Goal: Information Seeking & Learning: Learn about a topic

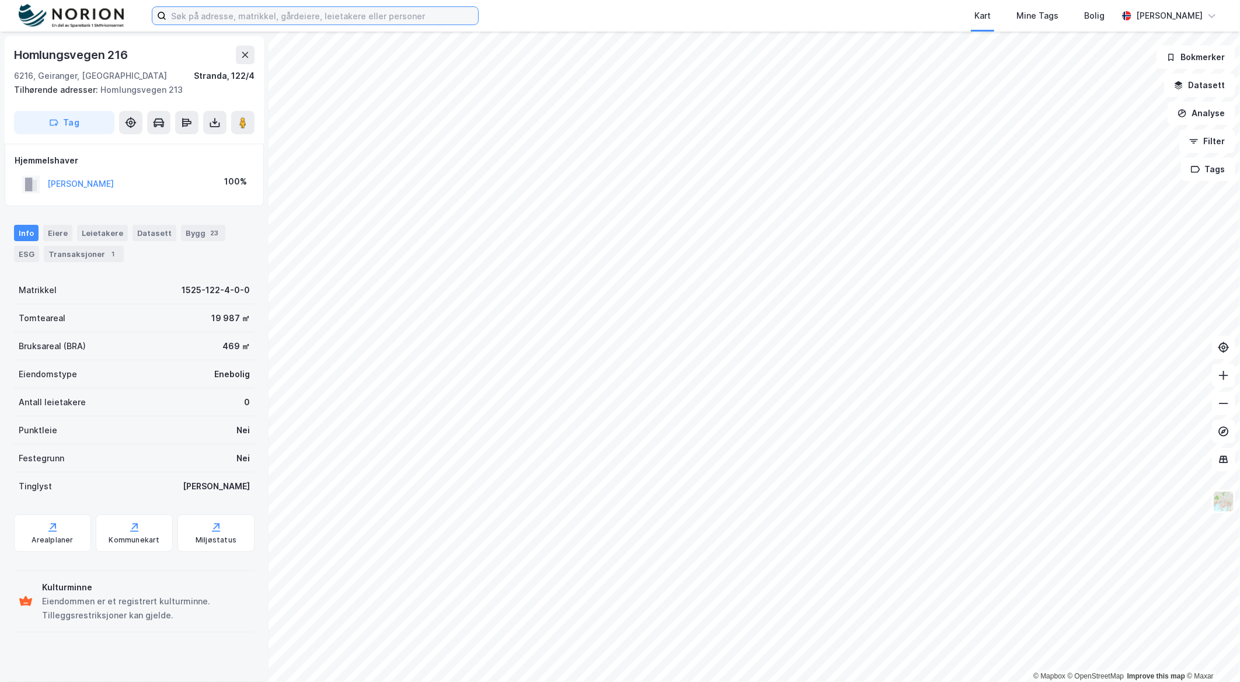
click at [252, 15] on input at bounding box center [322, 16] width 312 height 18
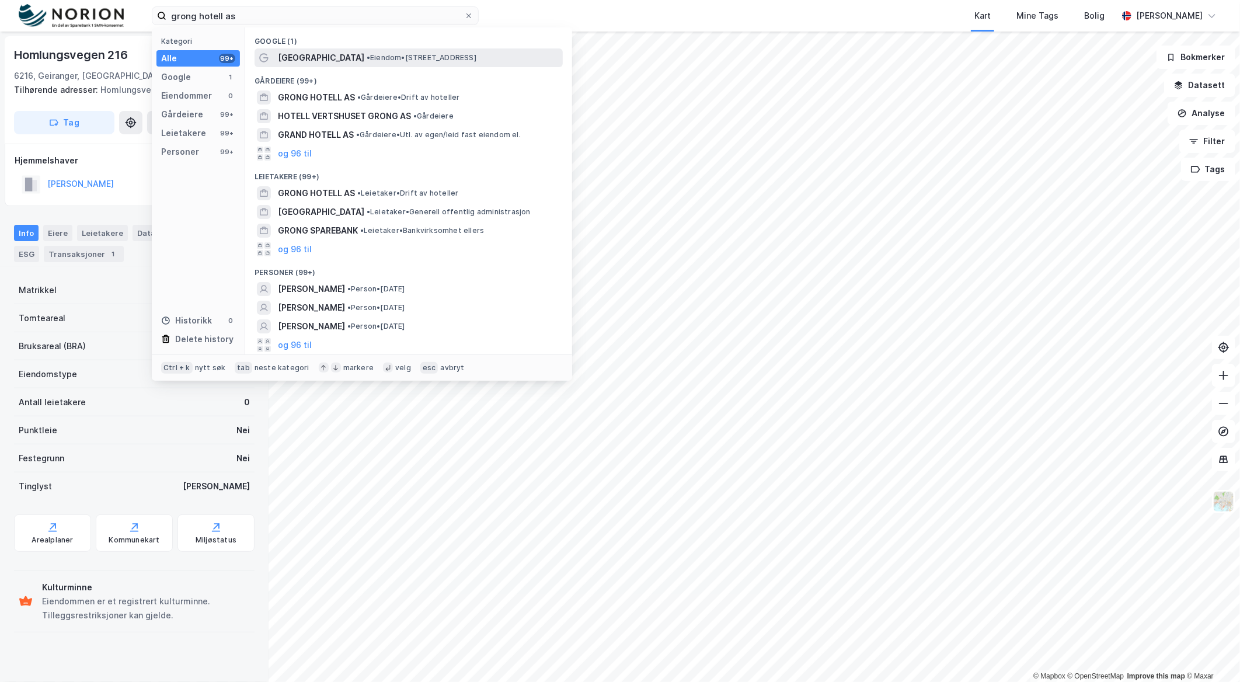
click at [366, 59] on span "• Eiendom • [STREET_ADDRESS]" at bounding box center [421, 57] width 110 height 9
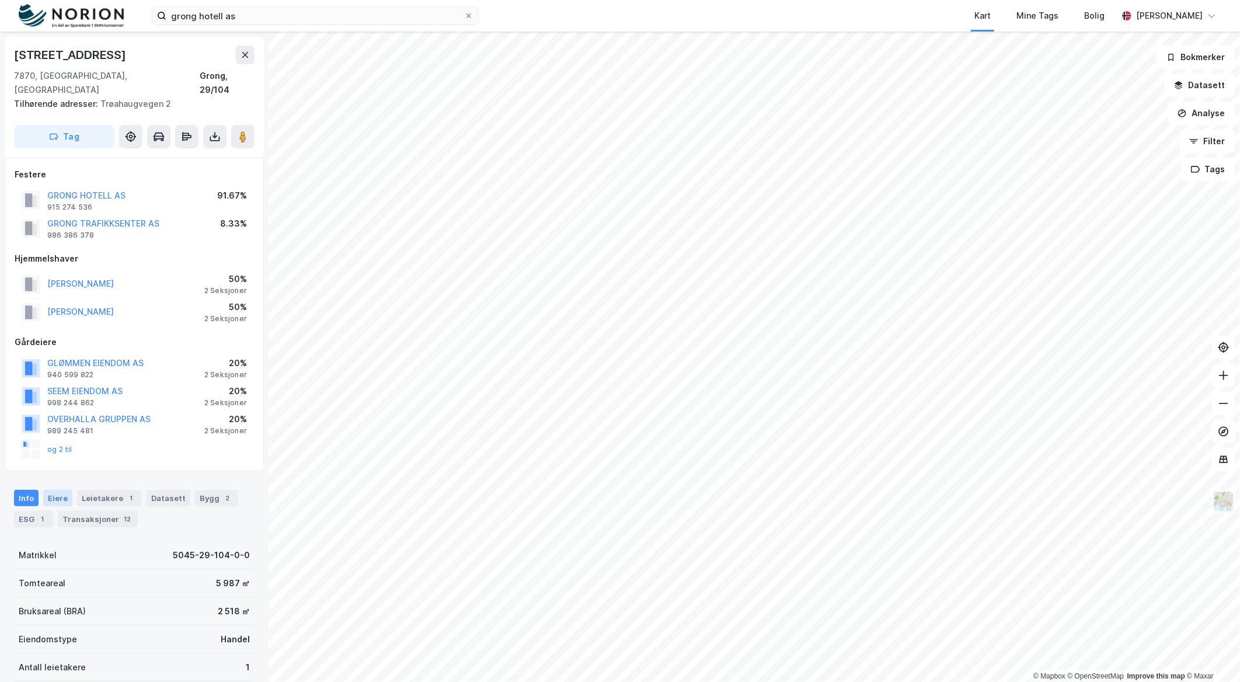
click at [53, 490] on div "Eiere" at bounding box center [57, 498] width 29 height 16
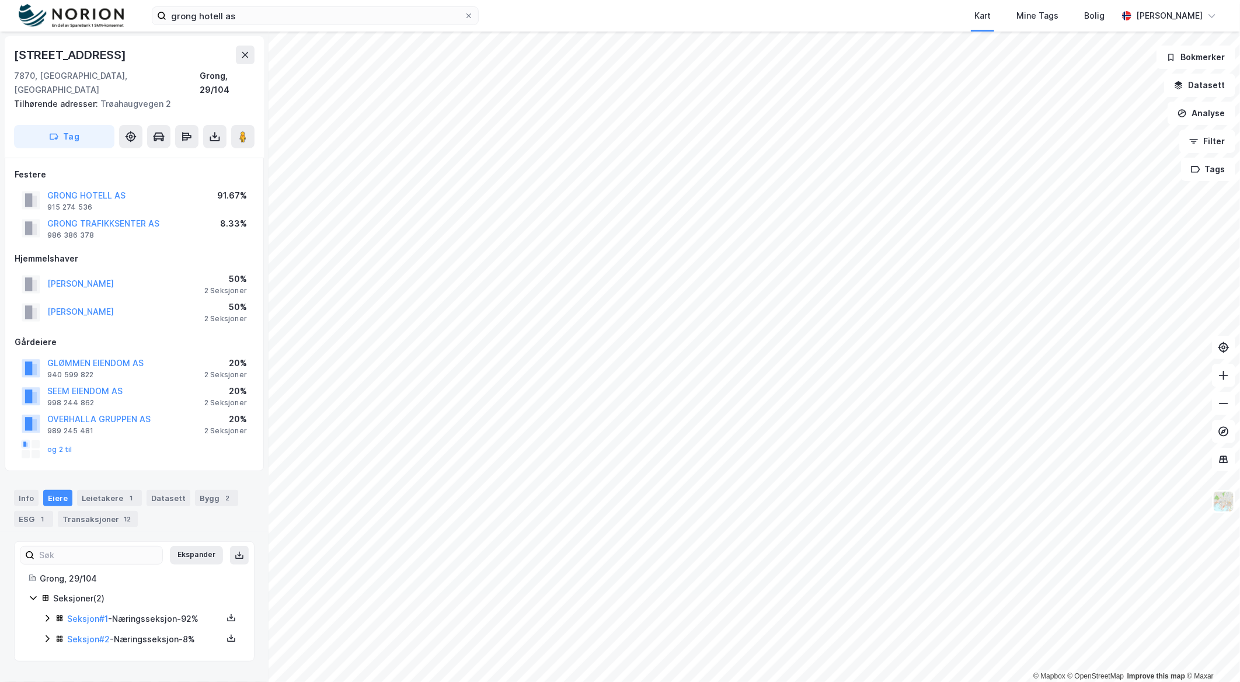
click at [44, 613] on icon at bounding box center [47, 617] width 9 height 9
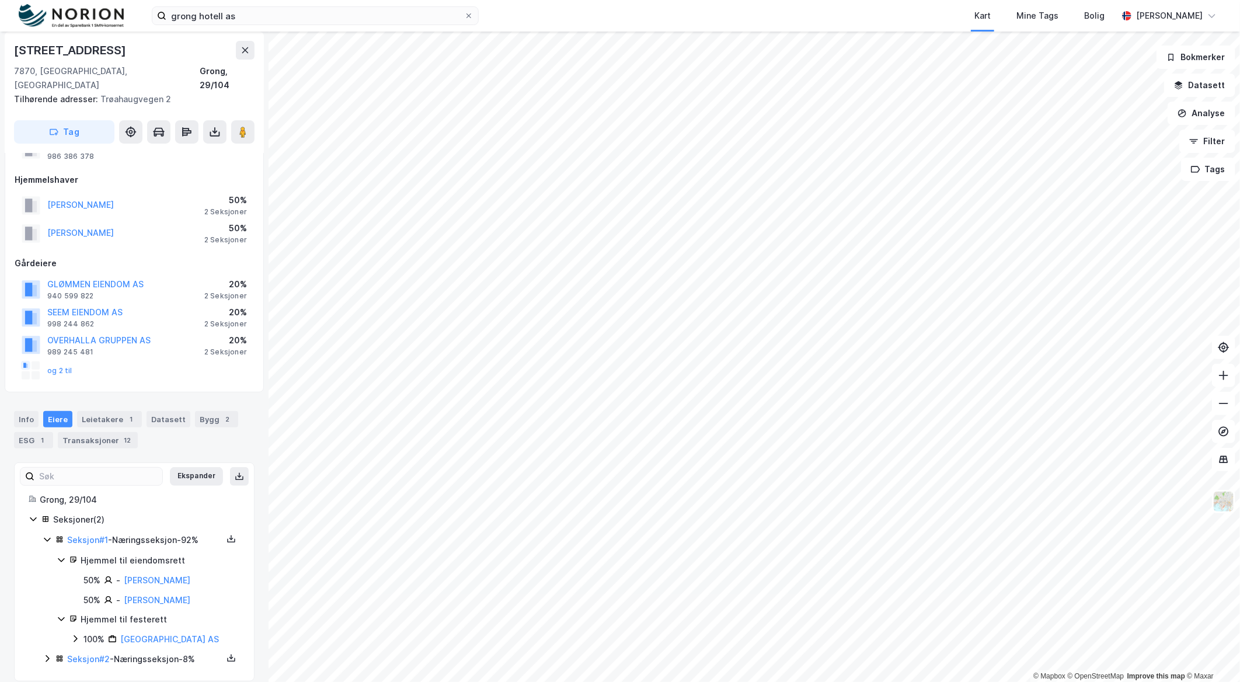
click at [44, 654] on icon at bounding box center [47, 658] width 9 height 9
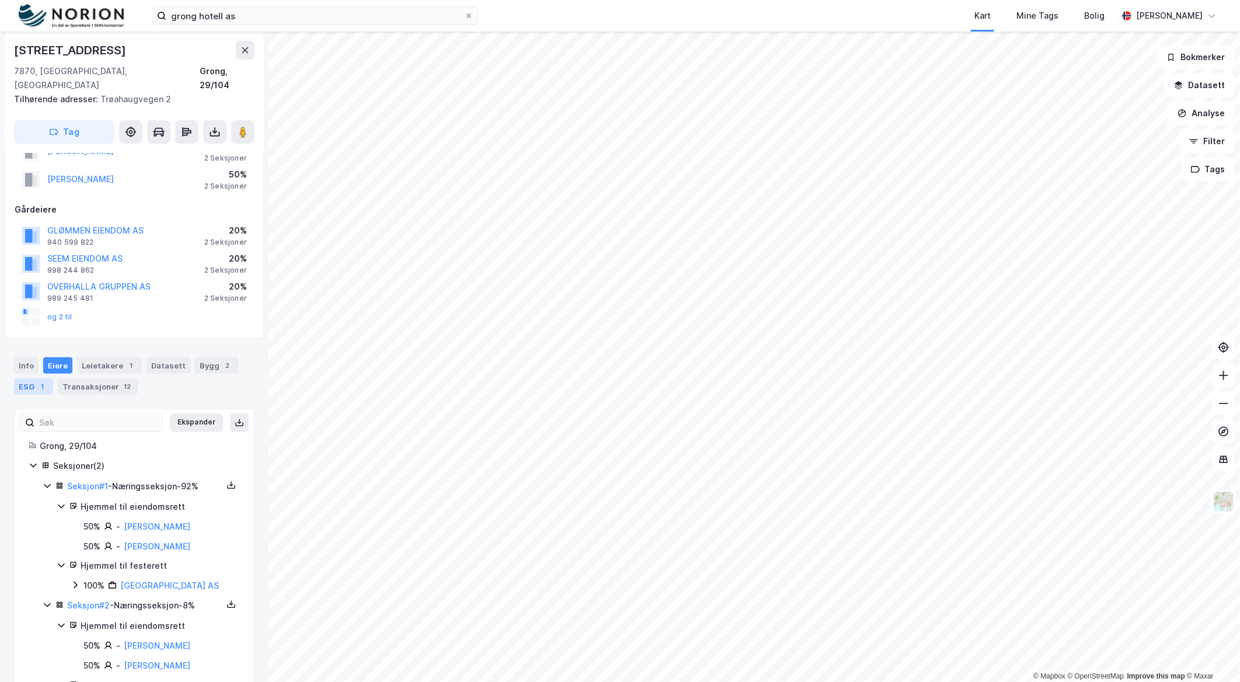
scroll to position [132, 0]
click at [29, 358] on div "Info" at bounding box center [26, 366] width 25 height 16
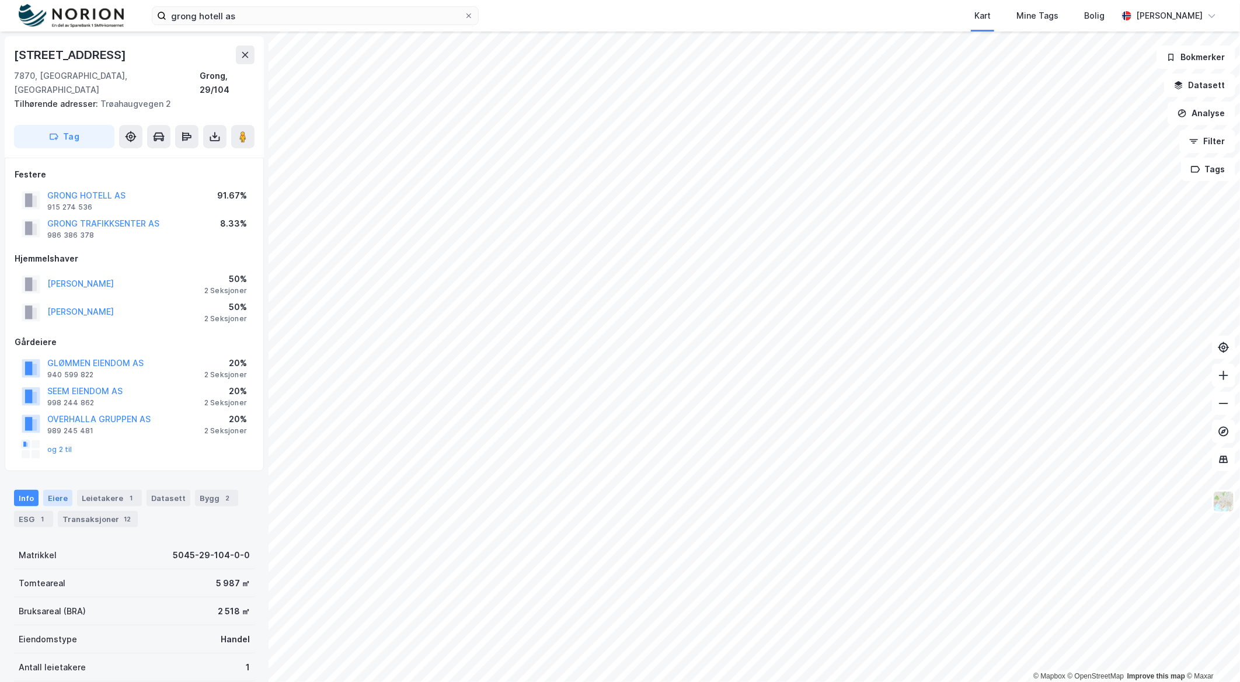
click at [55, 490] on div "Eiere" at bounding box center [57, 498] width 29 height 16
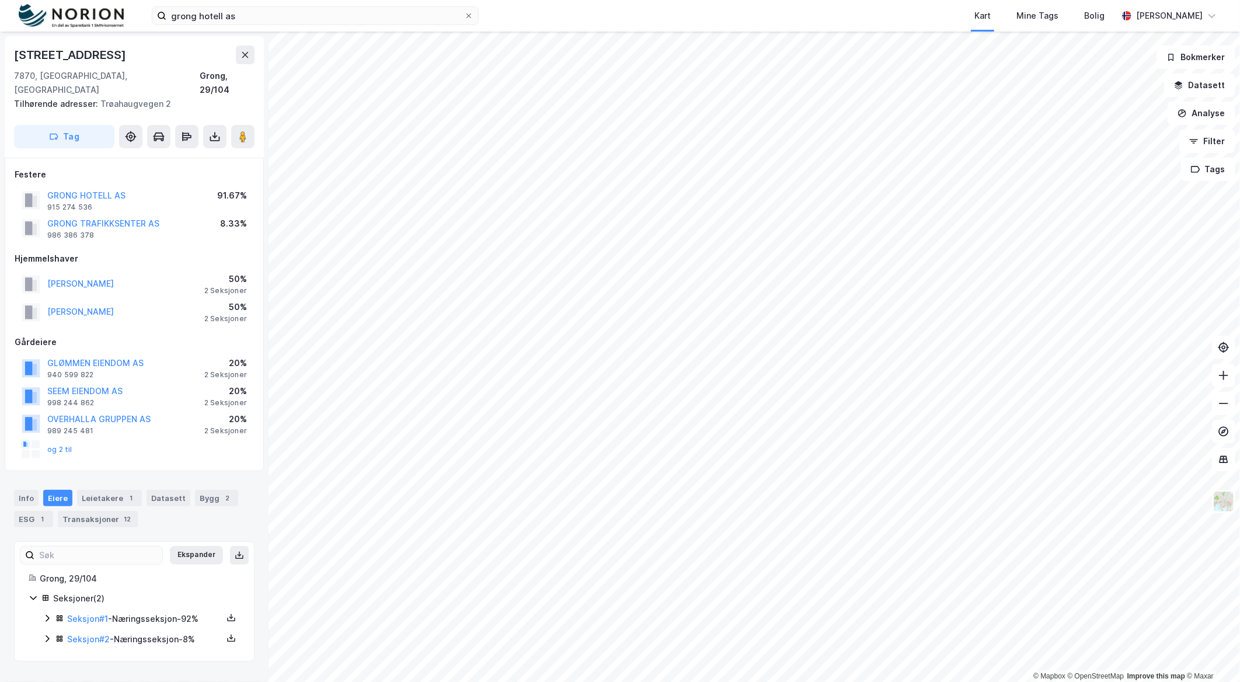
click at [43, 613] on icon at bounding box center [47, 617] width 9 height 9
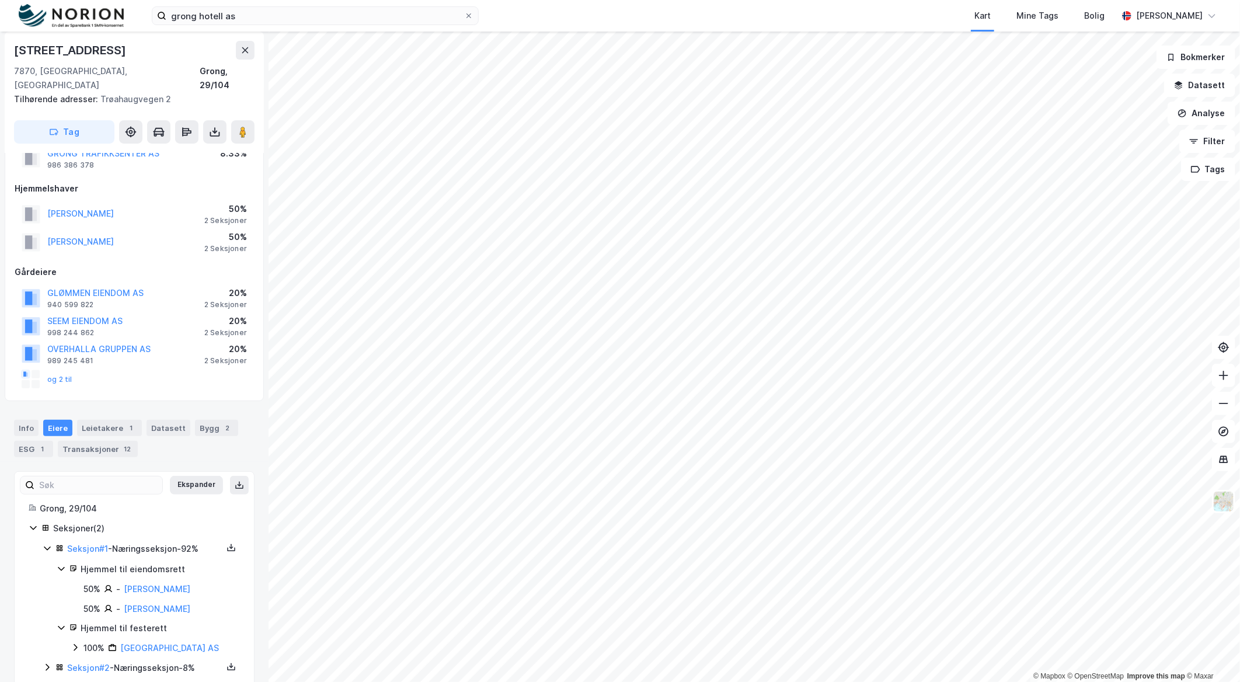
scroll to position [79, 0]
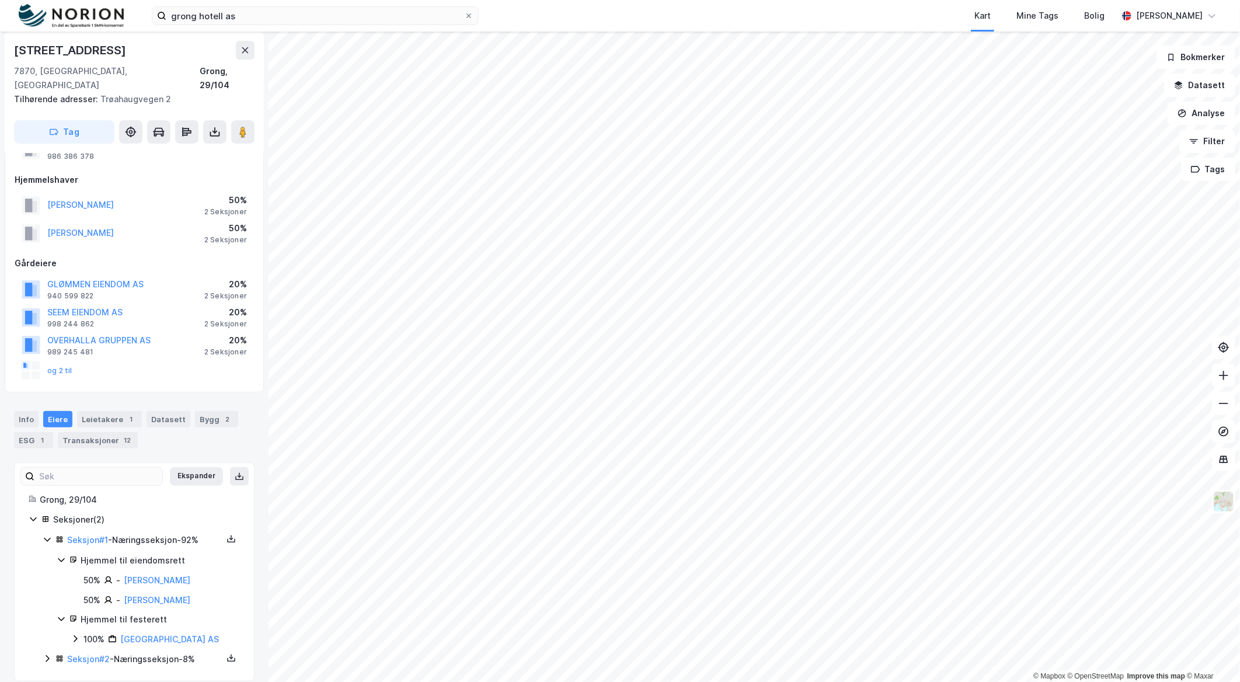
click at [45, 654] on icon at bounding box center [47, 658] width 9 height 9
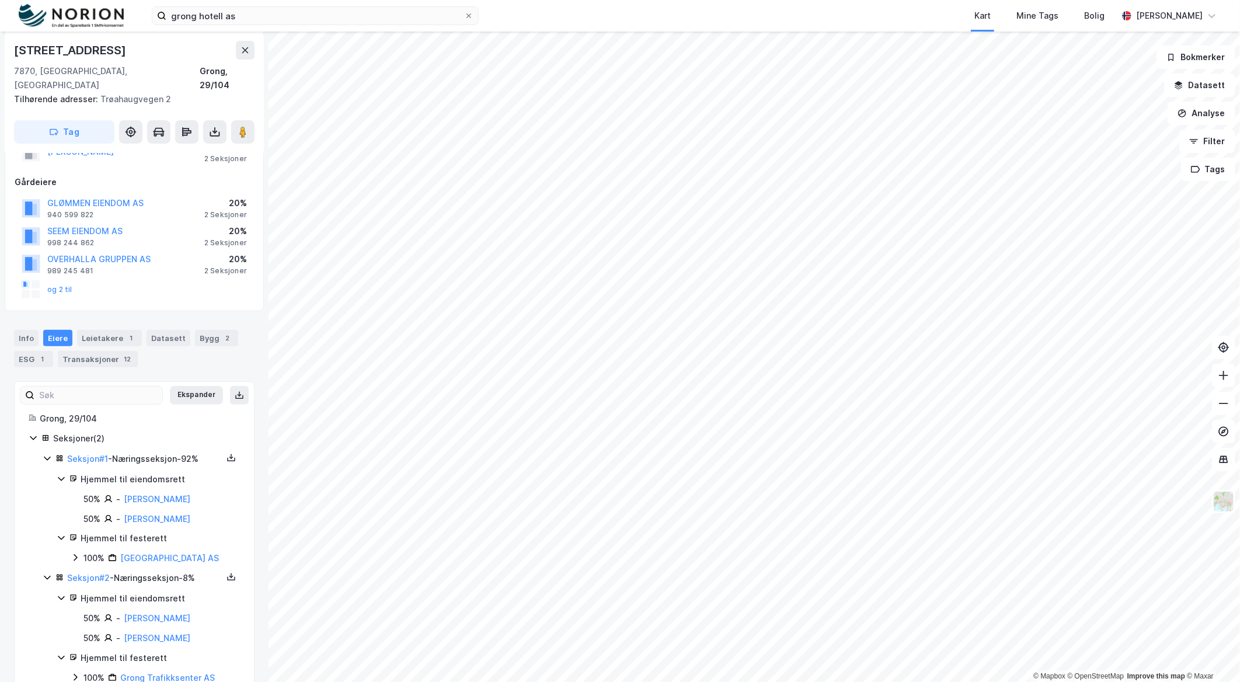
scroll to position [178, 0]
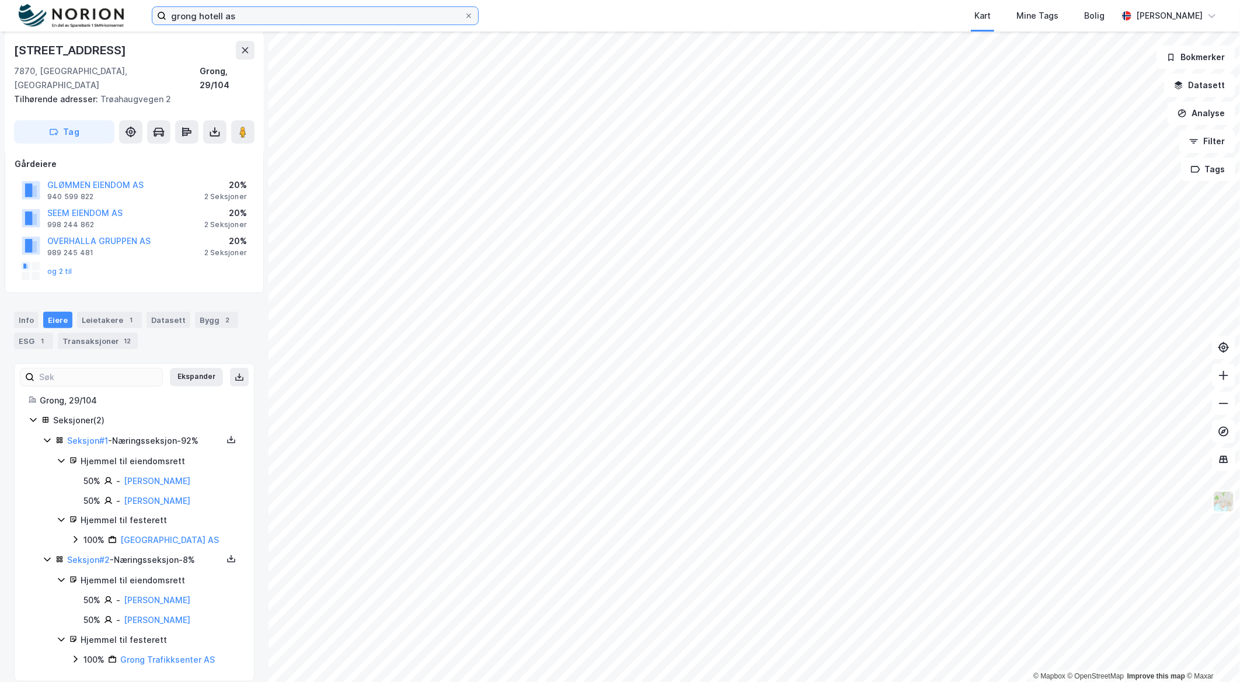
click at [336, 16] on input "grong hotell as" at bounding box center [315, 16] width 298 height 18
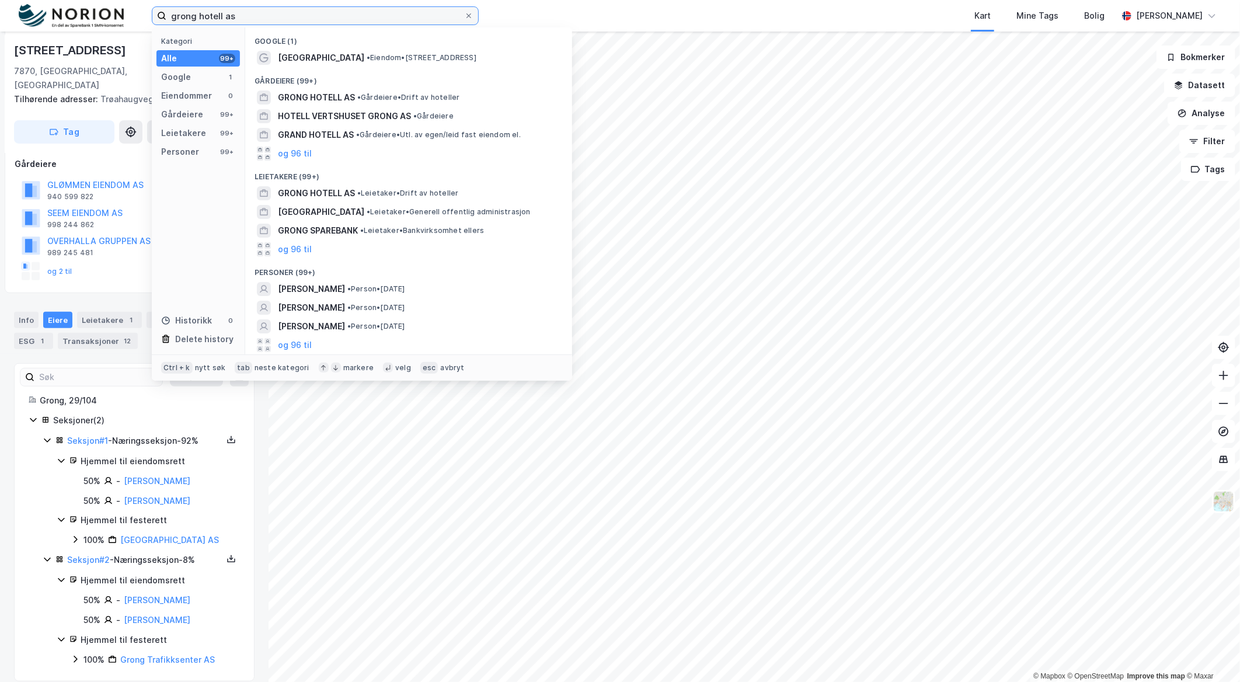
click at [336, 16] on input "grong hotell as" at bounding box center [315, 16] width 298 height 18
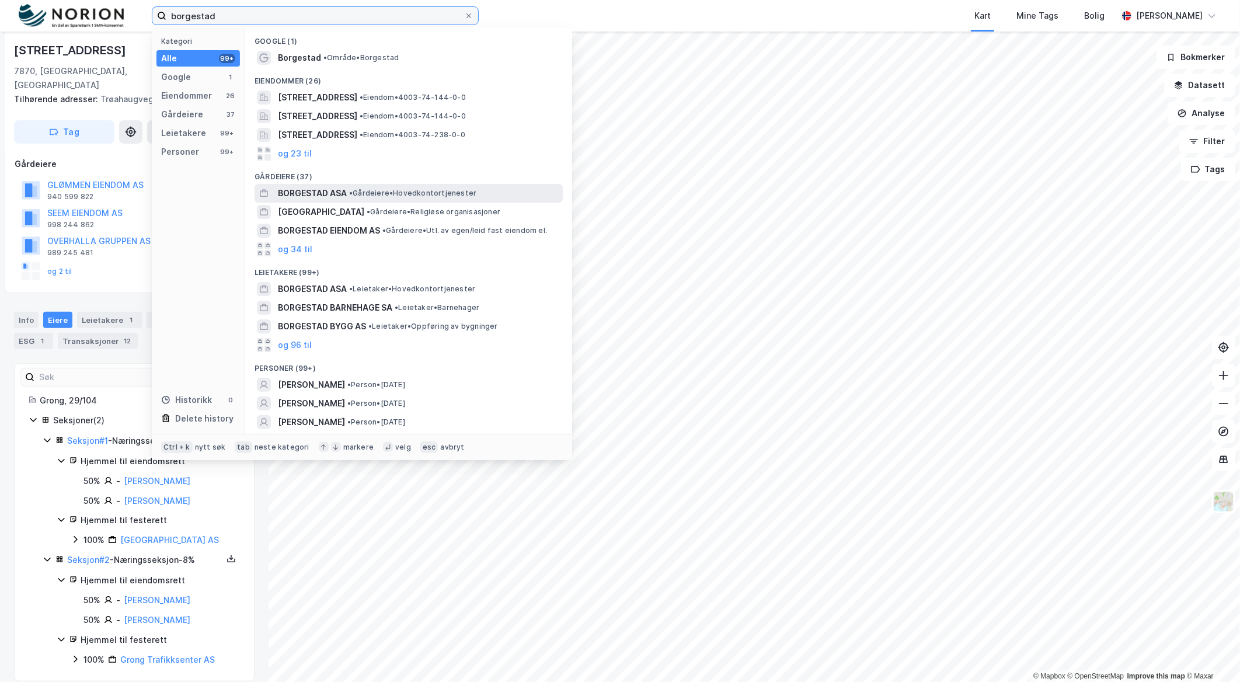
type input "borgestad"
click at [392, 190] on span "• Gårdeiere • Hovedkontortjenester" at bounding box center [412, 192] width 127 height 9
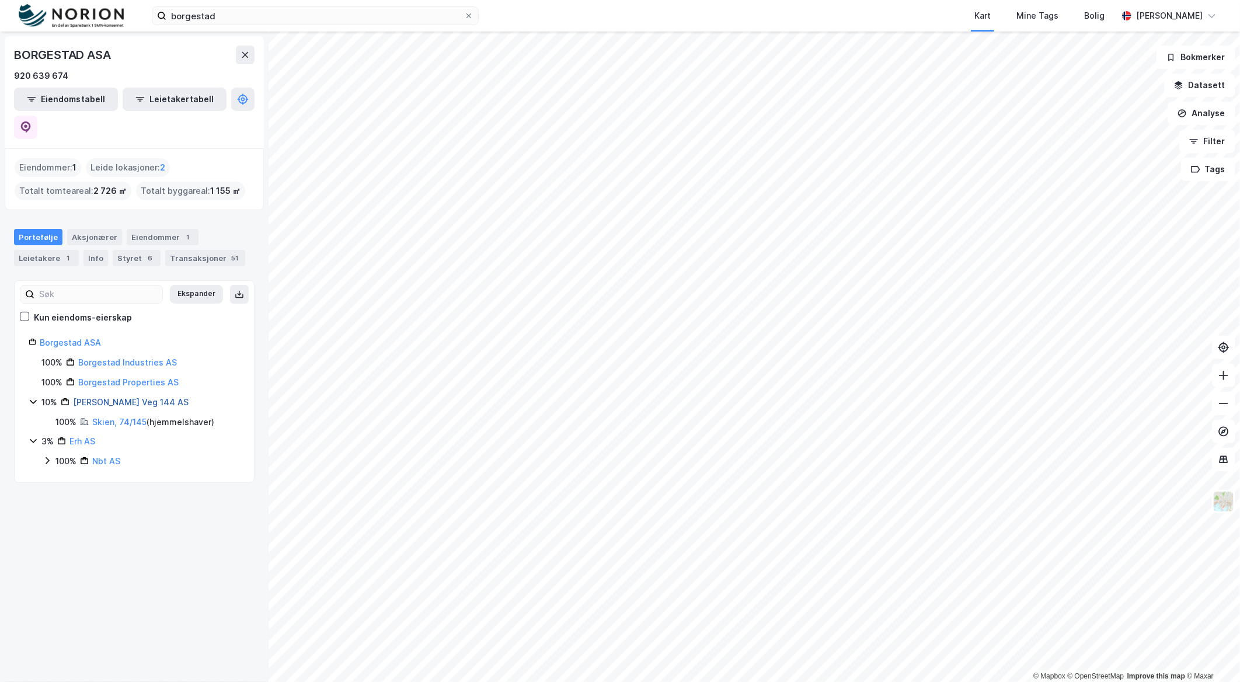
click at [98, 397] on link "[PERSON_NAME] Veg 144 AS" at bounding box center [131, 402] width 116 height 10
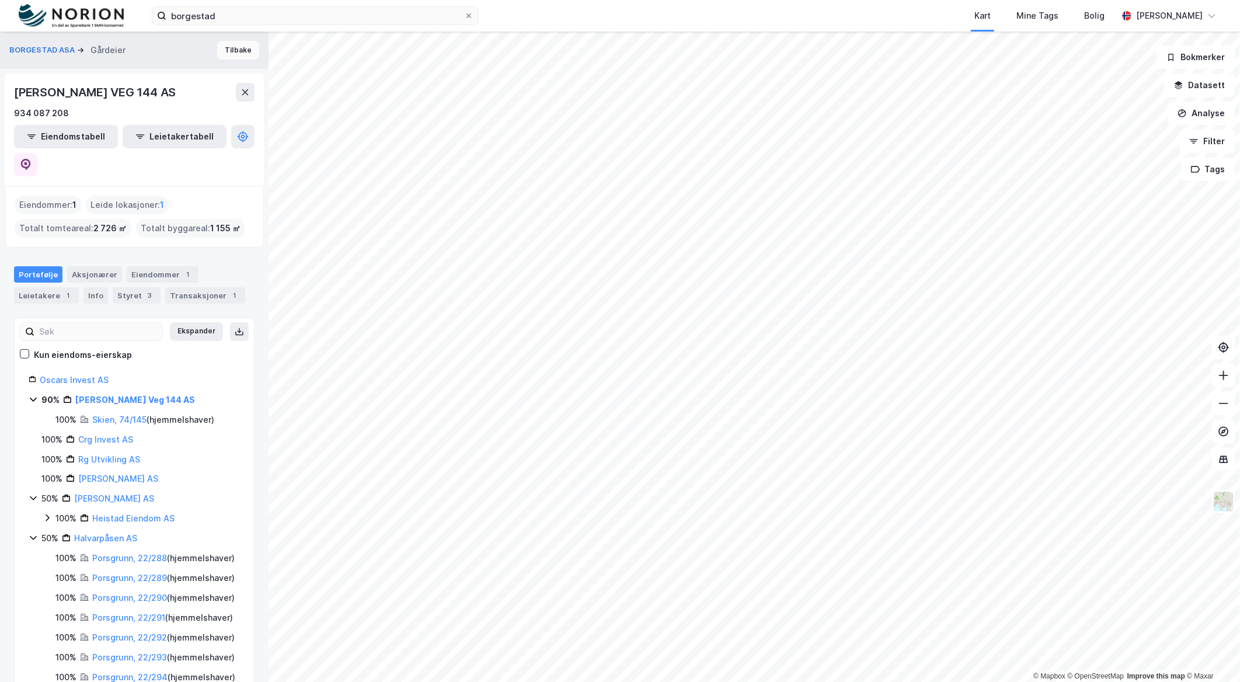
click at [219, 55] on button "Tilbake" at bounding box center [238, 50] width 42 height 19
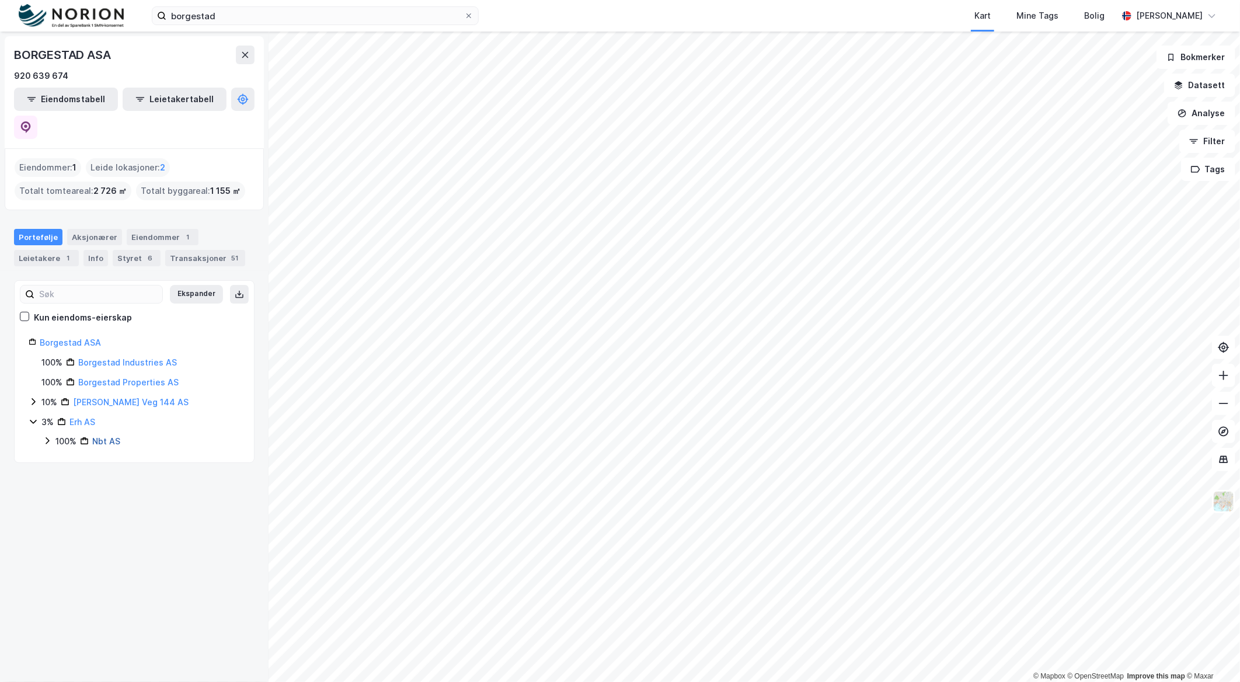
click at [109, 436] on link "Nbt AS" at bounding box center [106, 441] width 28 height 10
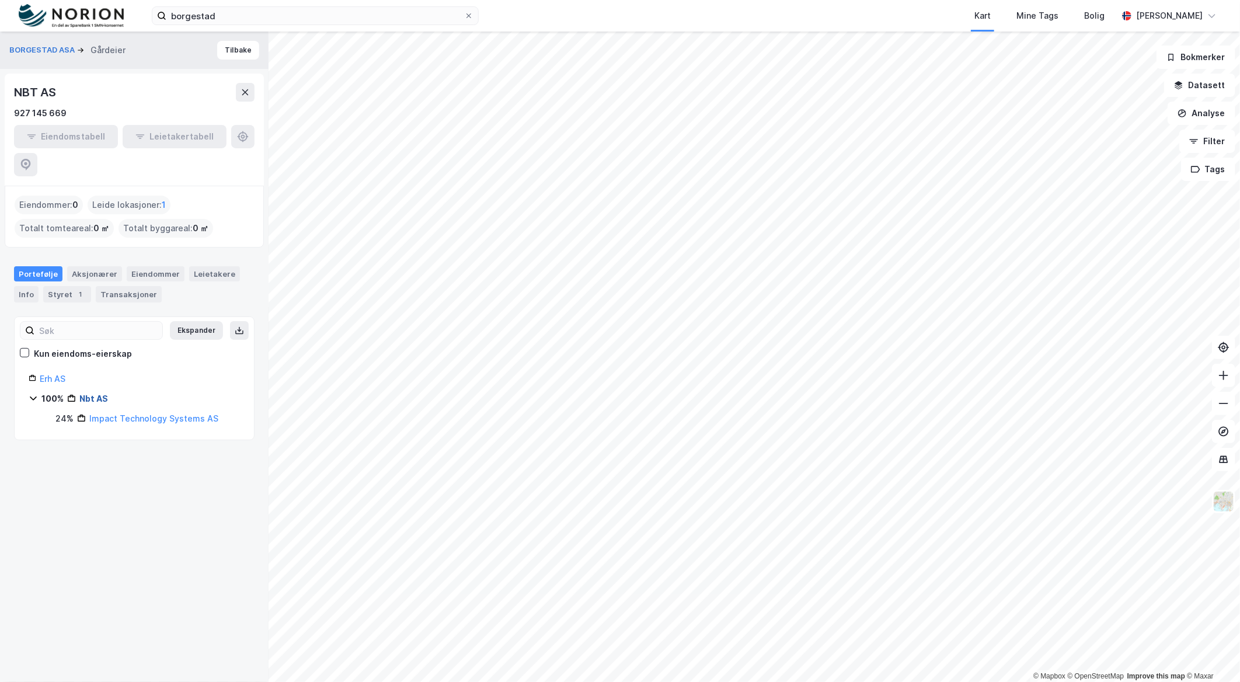
click at [97, 393] on link "Nbt AS" at bounding box center [93, 398] width 29 height 10
click at [217, 45] on button "Tilbake" at bounding box center [238, 50] width 42 height 19
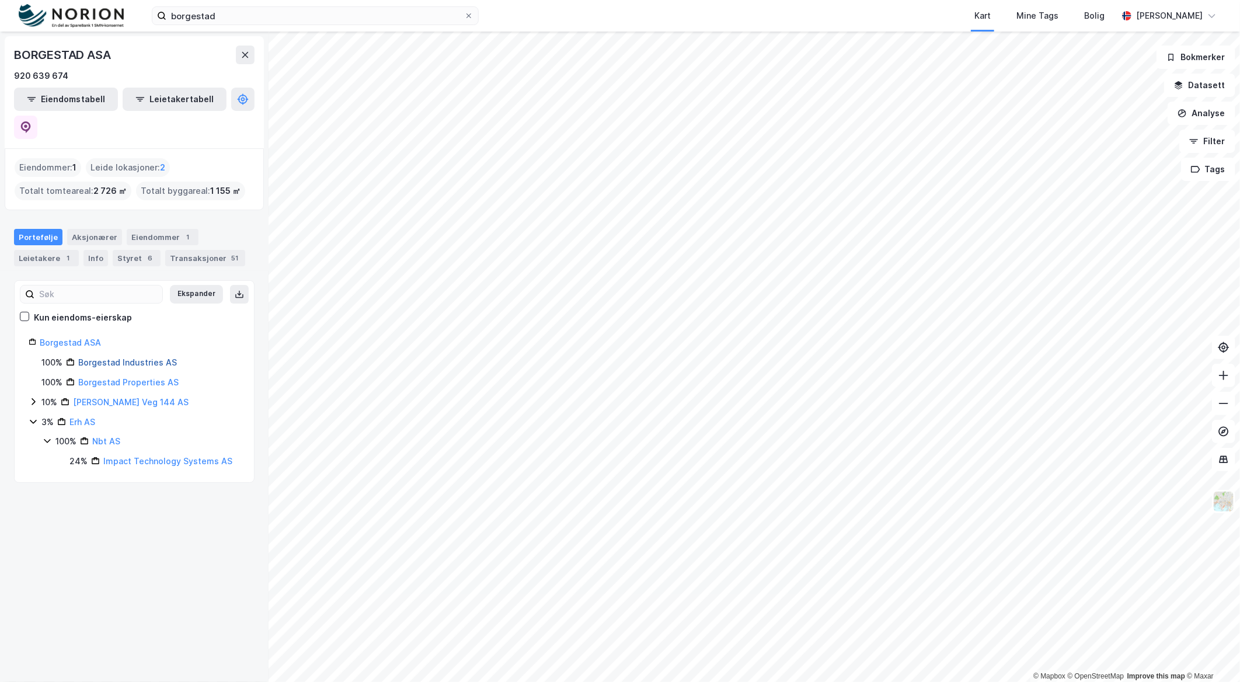
click at [117, 357] on link "Borgestad Industries AS" at bounding box center [127, 362] width 99 height 10
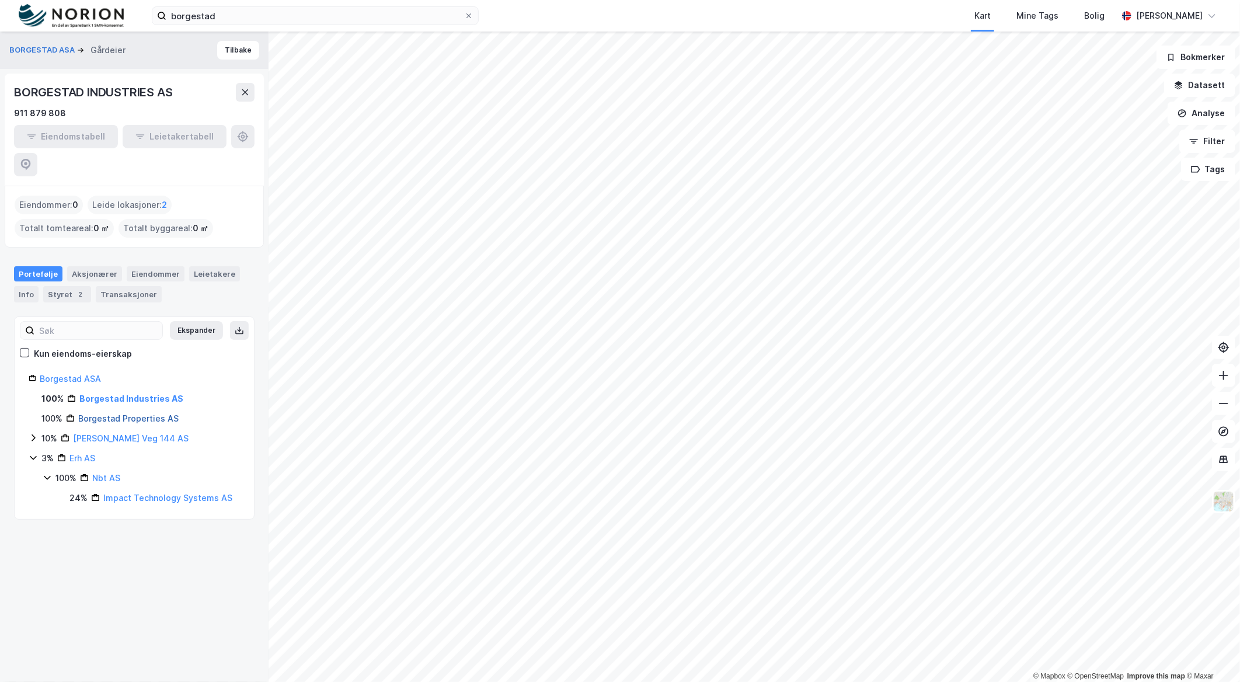
click at [123, 413] on link "Borgestad Properties AS" at bounding box center [128, 418] width 100 height 10
click at [125, 433] on link "[PERSON_NAME] Veg 144 AS" at bounding box center [131, 438] width 116 height 10
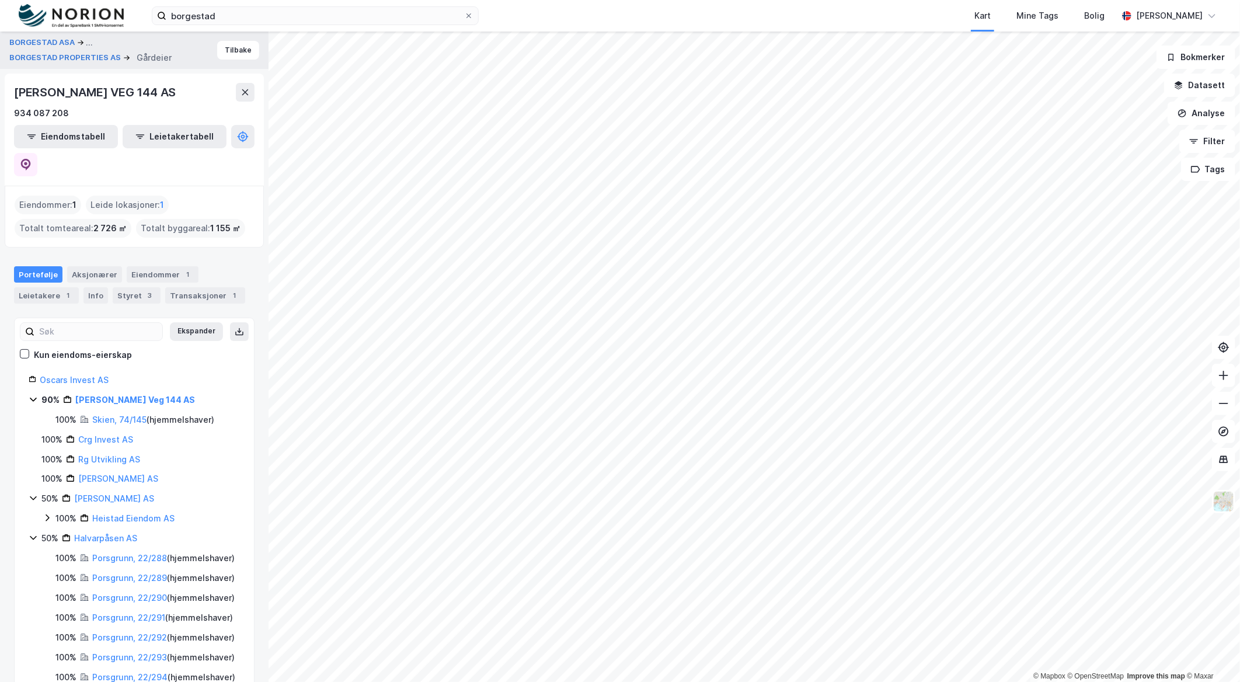
click at [35, 395] on icon at bounding box center [33, 399] width 9 height 9
click at [33, 477] on icon at bounding box center [33, 479] width 6 height 4
click at [36, 493] on icon at bounding box center [33, 497] width 9 height 9
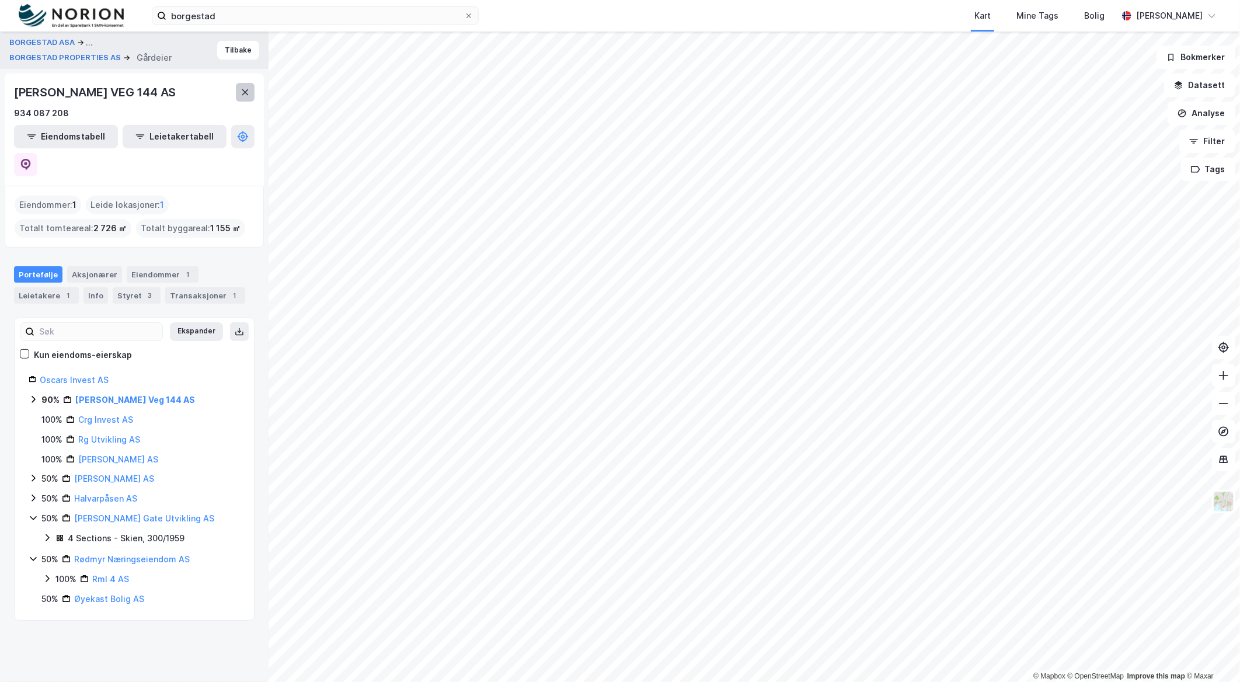
click at [246, 92] on icon at bounding box center [244, 92] width 9 height 9
